Goal: Find specific page/section: Find specific page/section

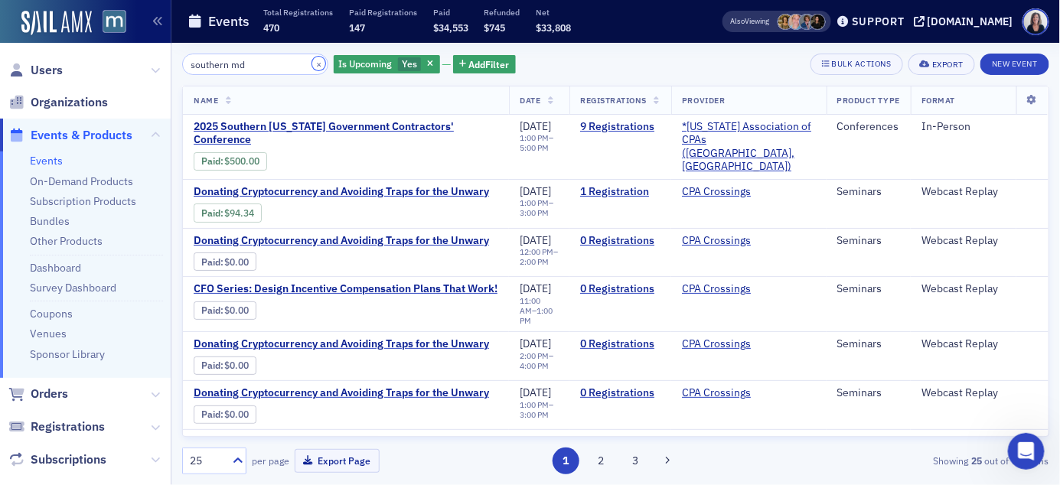
click at [312, 62] on button "×" at bounding box center [319, 64] width 14 height 14
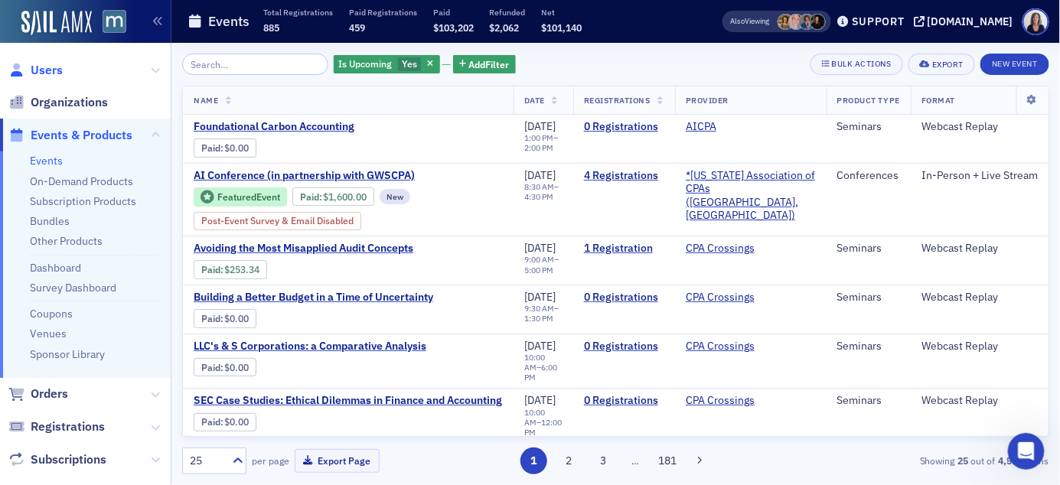
click at [57, 77] on span "Users" at bounding box center [47, 70] width 32 height 17
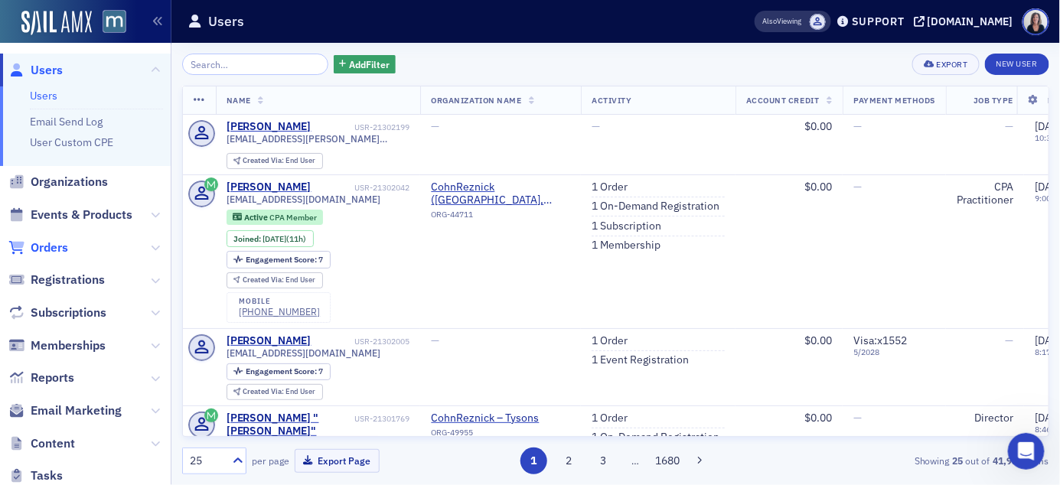
click at [51, 249] on span "Orders" at bounding box center [49, 248] width 37 height 17
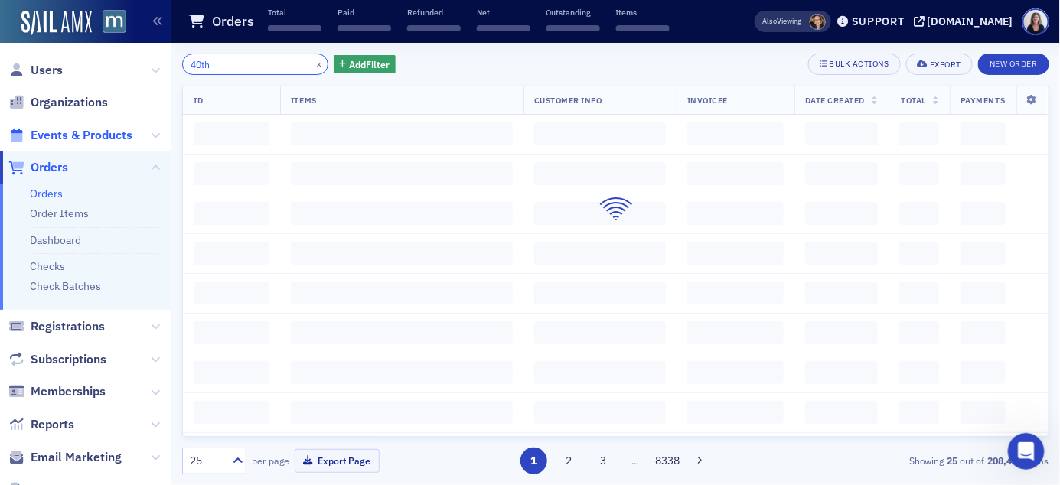
type input "40th"
click at [103, 132] on span "Events & Products" at bounding box center [82, 135] width 102 height 17
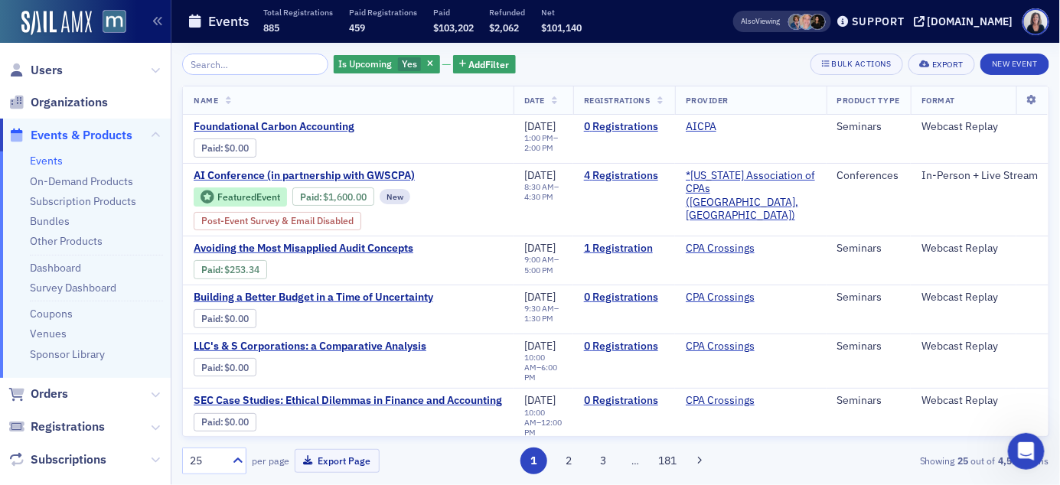
click at [220, 64] on input "search" at bounding box center [255, 64] width 146 height 21
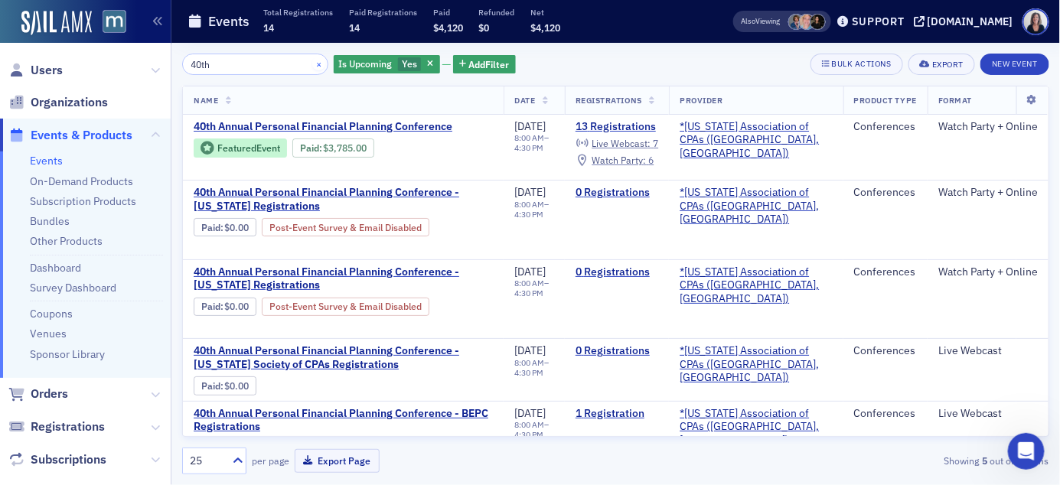
type input "40th"
click at [312, 61] on button "×" at bounding box center [319, 64] width 14 height 14
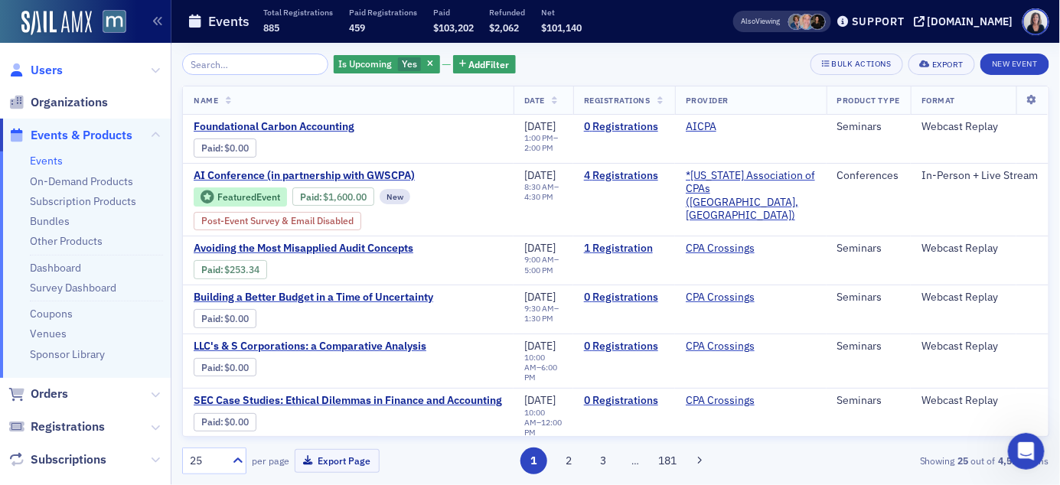
click at [53, 70] on span "Users" at bounding box center [47, 70] width 32 height 17
